Goal: Task Accomplishment & Management: Use online tool/utility

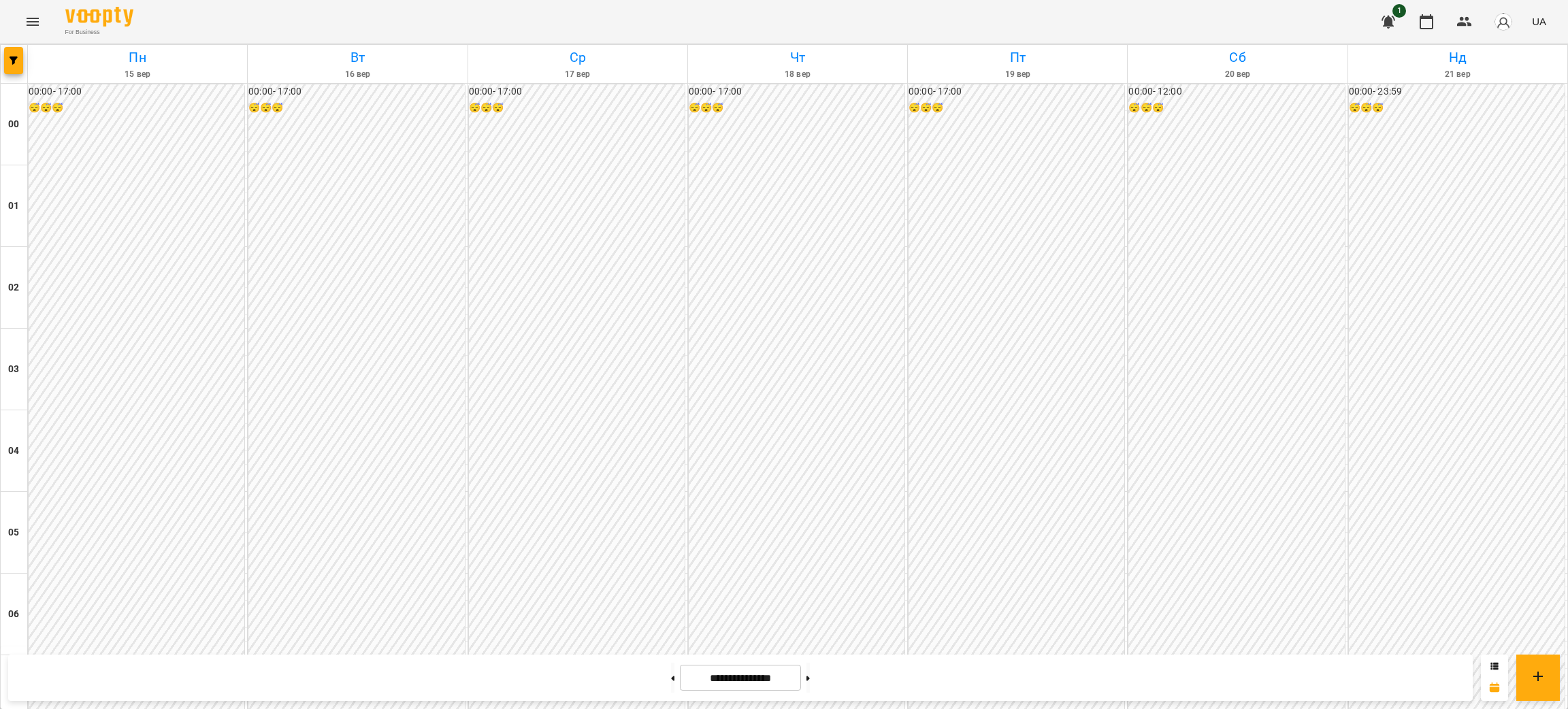
scroll to position [1089, 0]
click at [810, 676] on icon at bounding box center [808, 679] width 4 height 6
click at [671, 679] on button at bounding box center [673, 677] width 4 height 30
type input "**********"
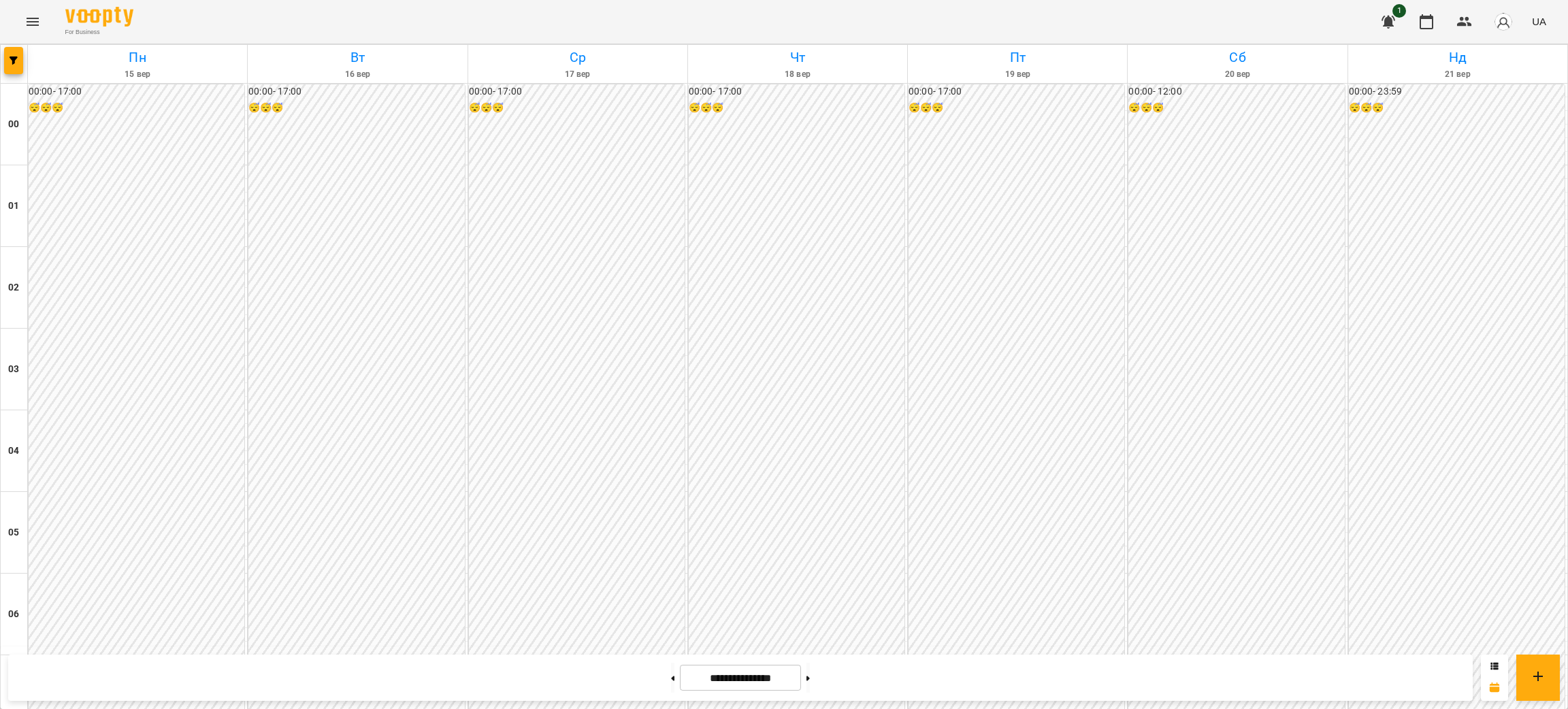
scroll to position [1089, 0]
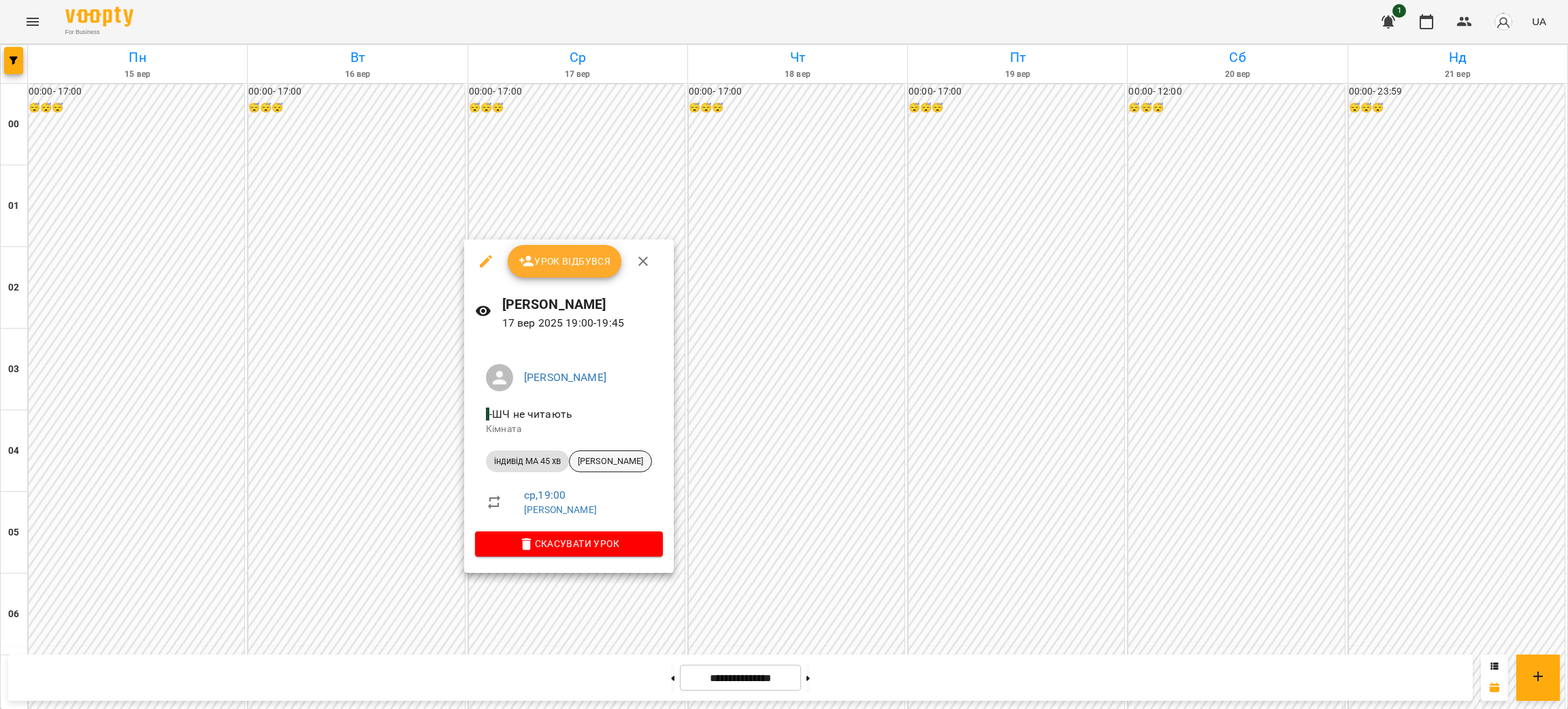
click at [618, 461] on span "[PERSON_NAME]" at bounding box center [611, 461] width 82 height 12
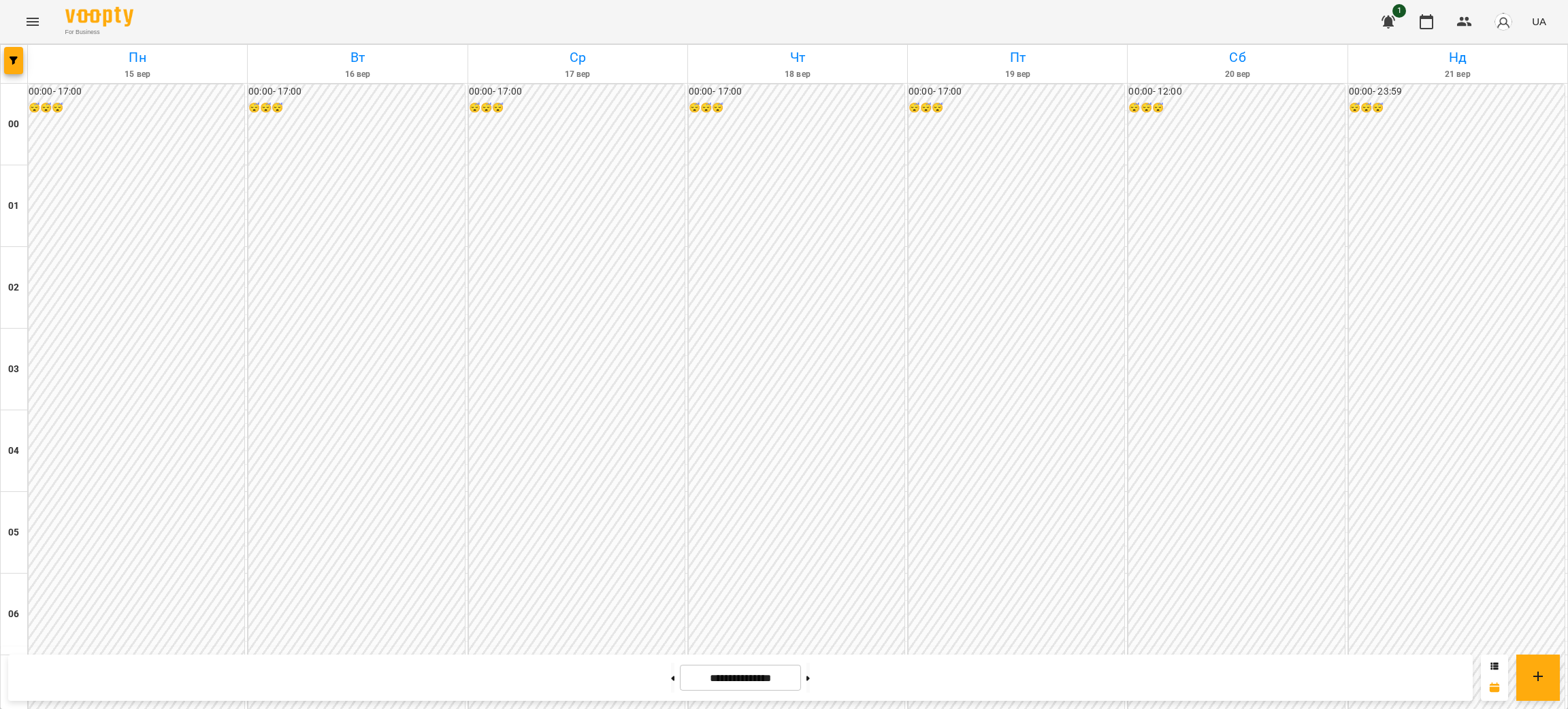
scroll to position [884, 0]
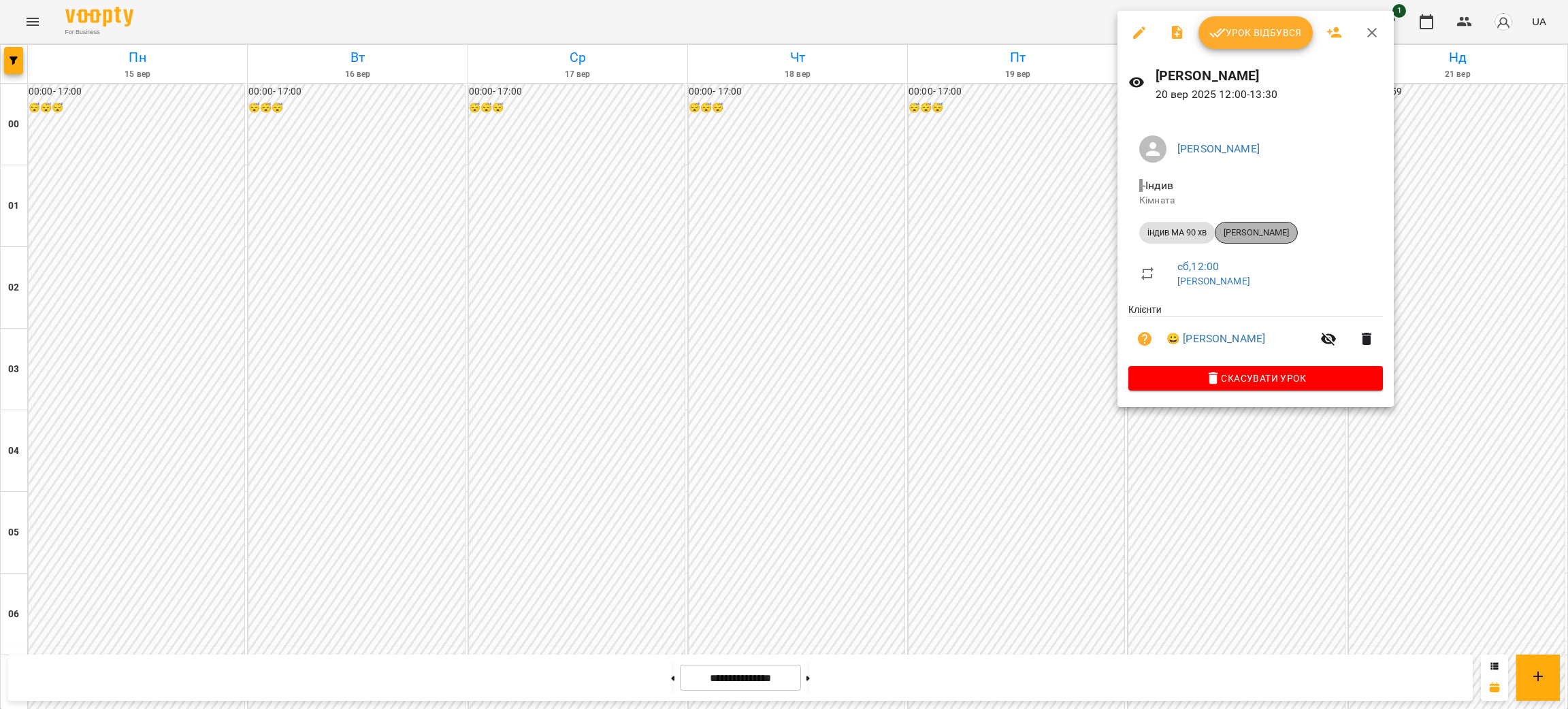
click at [1264, 227] on span "[PERSON_NAME]" at bounding box center [1256, 232] width 82 height 12
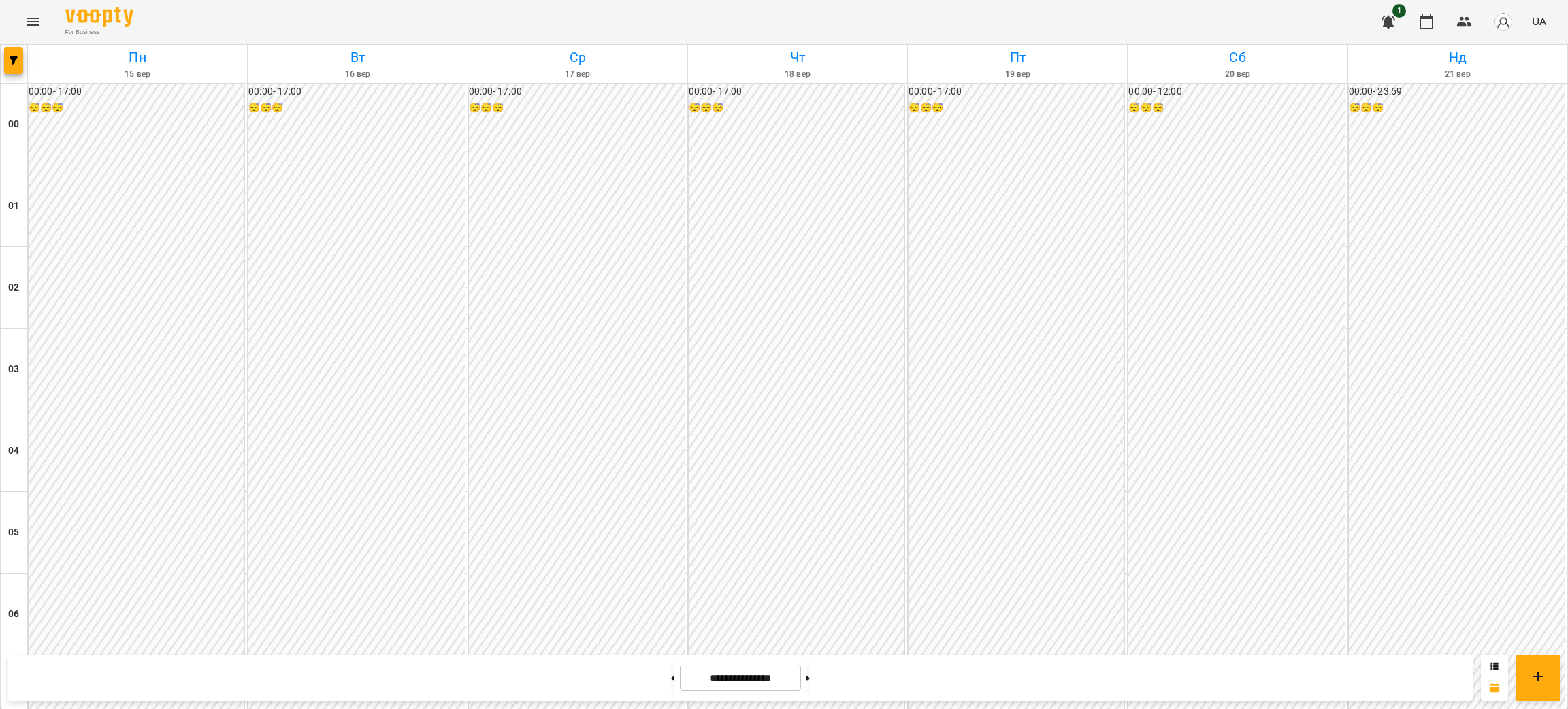
scroll to position [1326, 0]
click at [810, 679] on icon at bounding box center [808, 679] width 4 height 6
type input "**********"
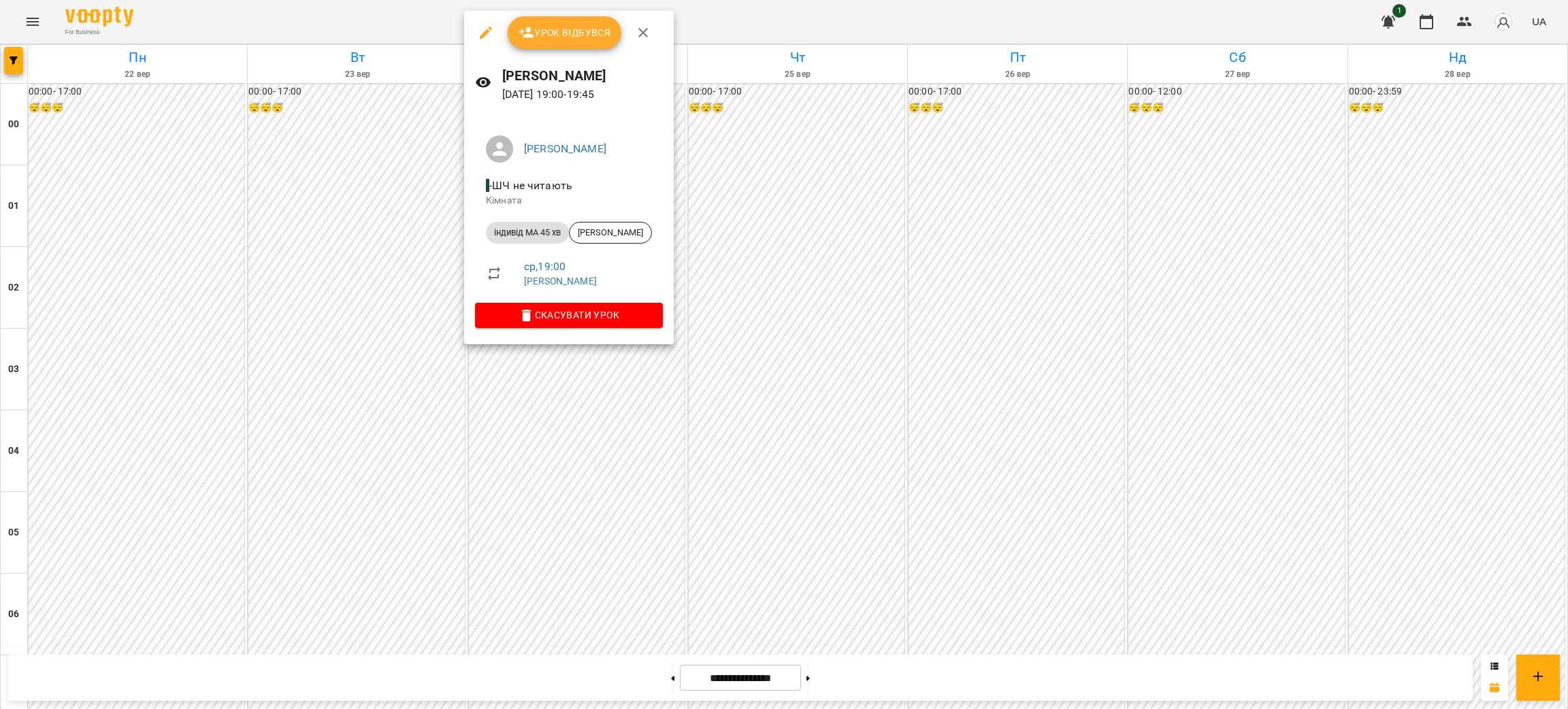
click at [344, 237] on div at bounding box center [784, 354] width 1568 height 709
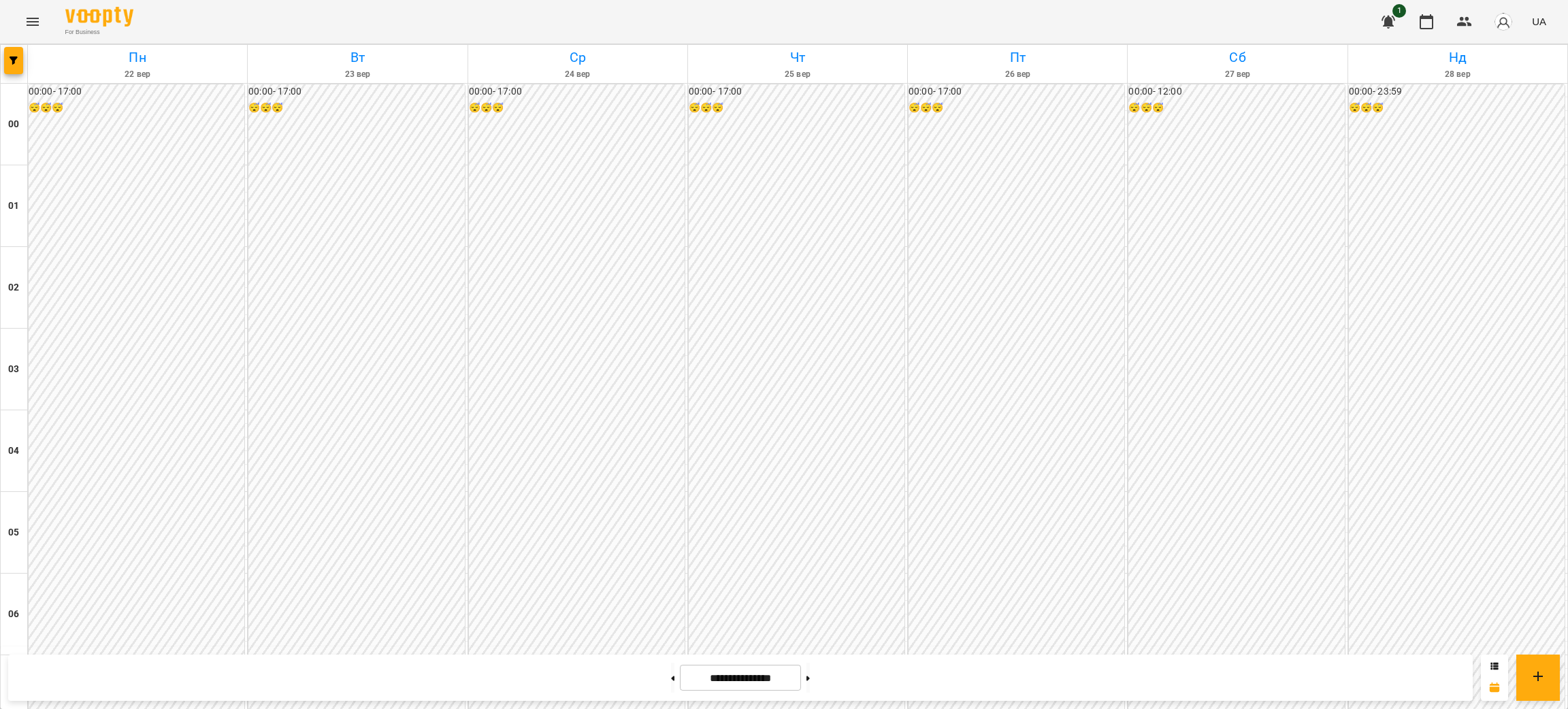
scroll to position [0, 0]
